Goal: Find specific page/section: Find specific page/section

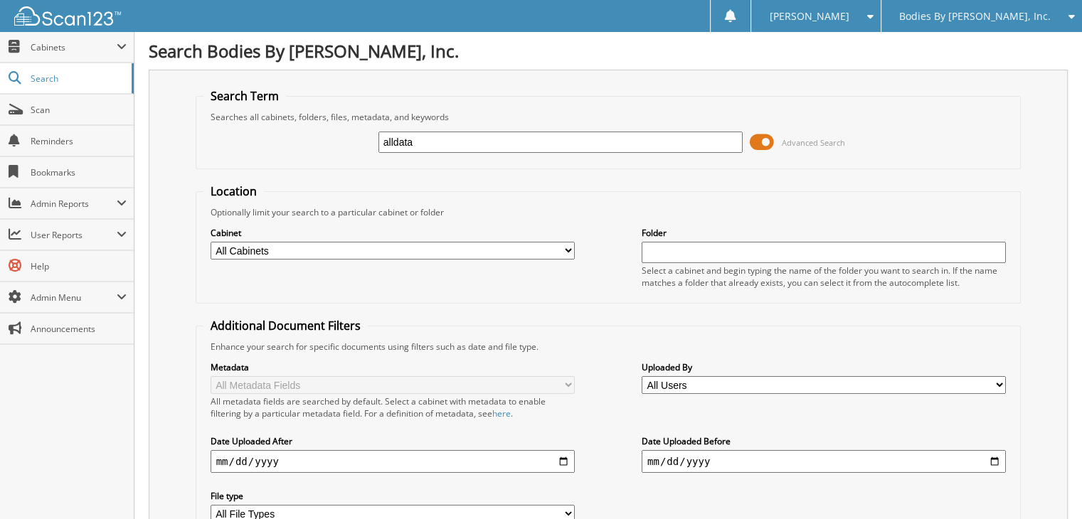
type input "alldata"
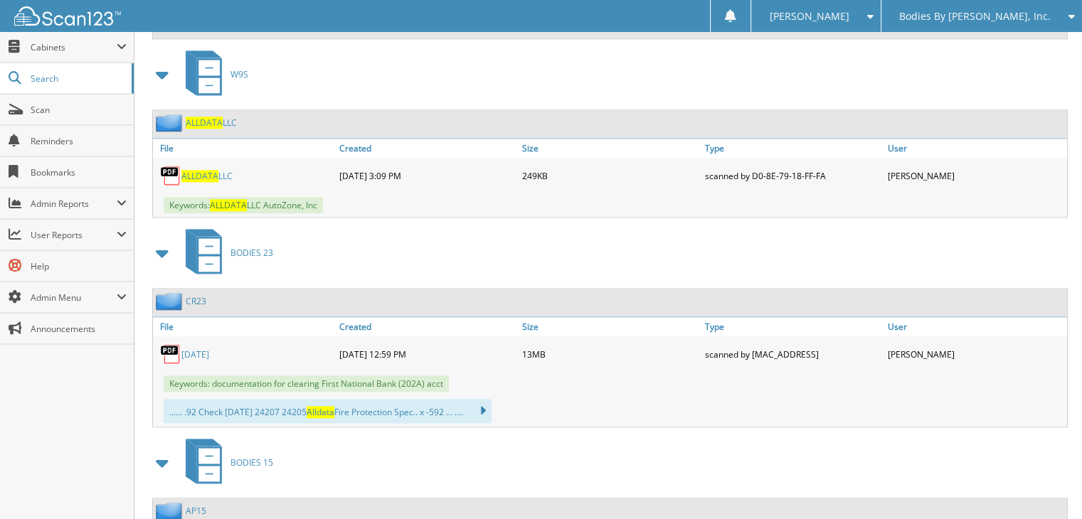
scroll to position [7044, 0]
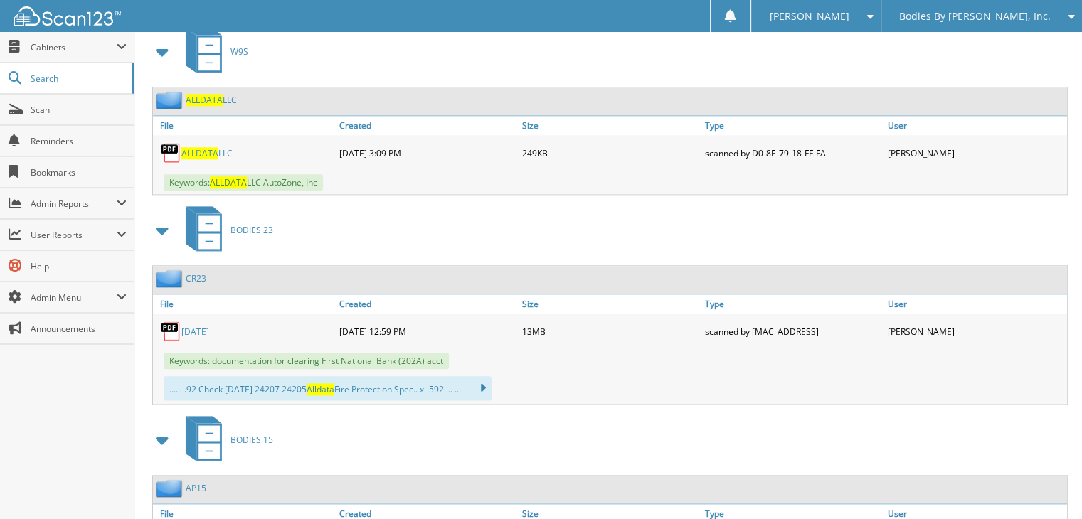
click at [252, 434] on span "BODIES 15" at bounding box center [252, 440] width 43 height 12
